Goal: Check status: Check status

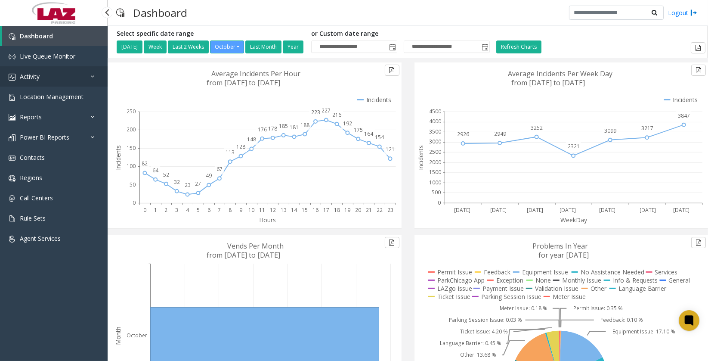
click at [35, 77] on span "Activity" at bounding box center [30, 76] width 20 height 8
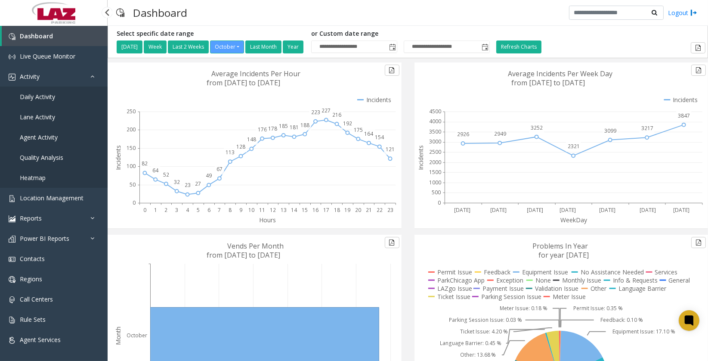
click at [67, 95] on link "Daily Activity" at bounding box center [54, 97] width 108 height 20
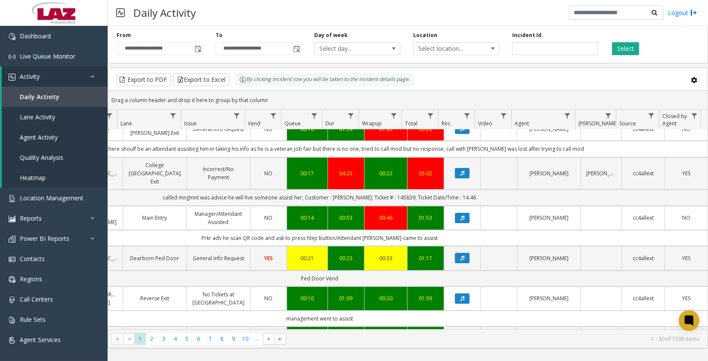
scroll to position [0, 196]
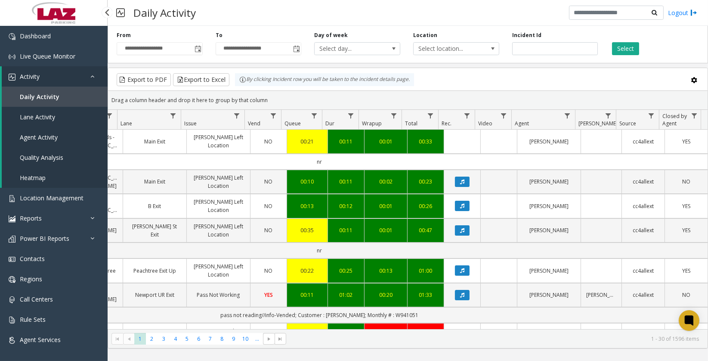
click at [41, 136] on span "Agent Activity" at bounding box center [39, 137] width 38 height 8
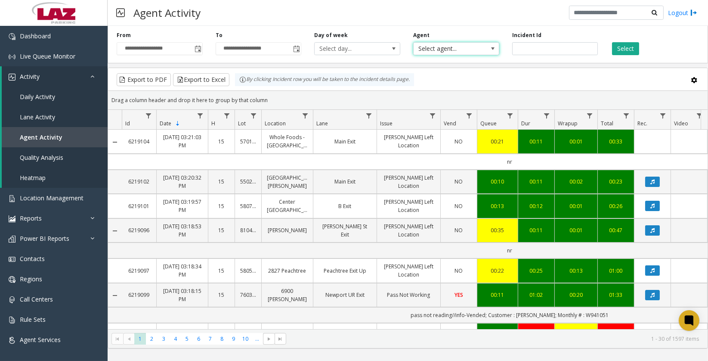
click at [468, 50] on span "Select agent..." at bounding box center [448, 49] width 68 height 12
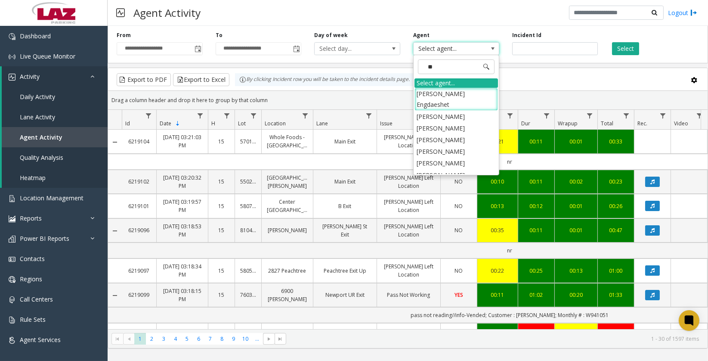
type input "***"
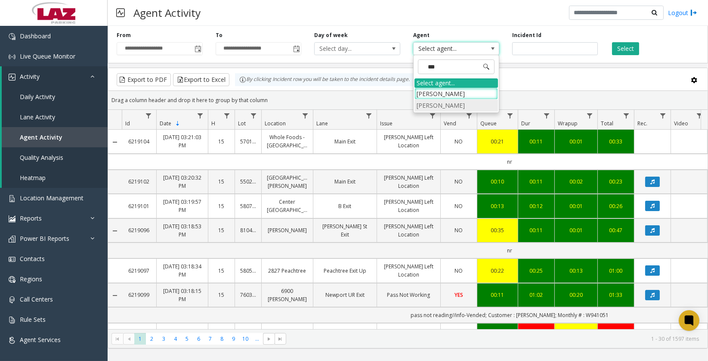
click at [456, 104] on li "[PERSON_NAME]" at bounding box center [457, 105] width 84 height 12
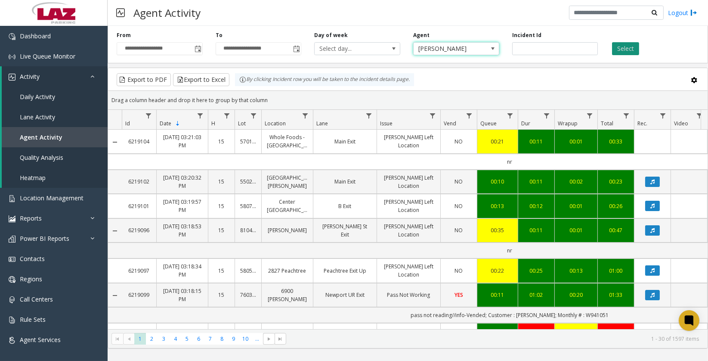
click at [630, 49] on button "Select" at bounding box center [625, 48] width 27 height 13
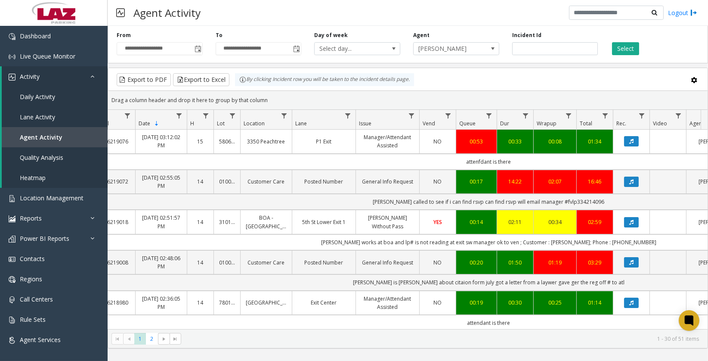
scroll to position [0, 21]
